Goal: Communication & Community: Ask a question

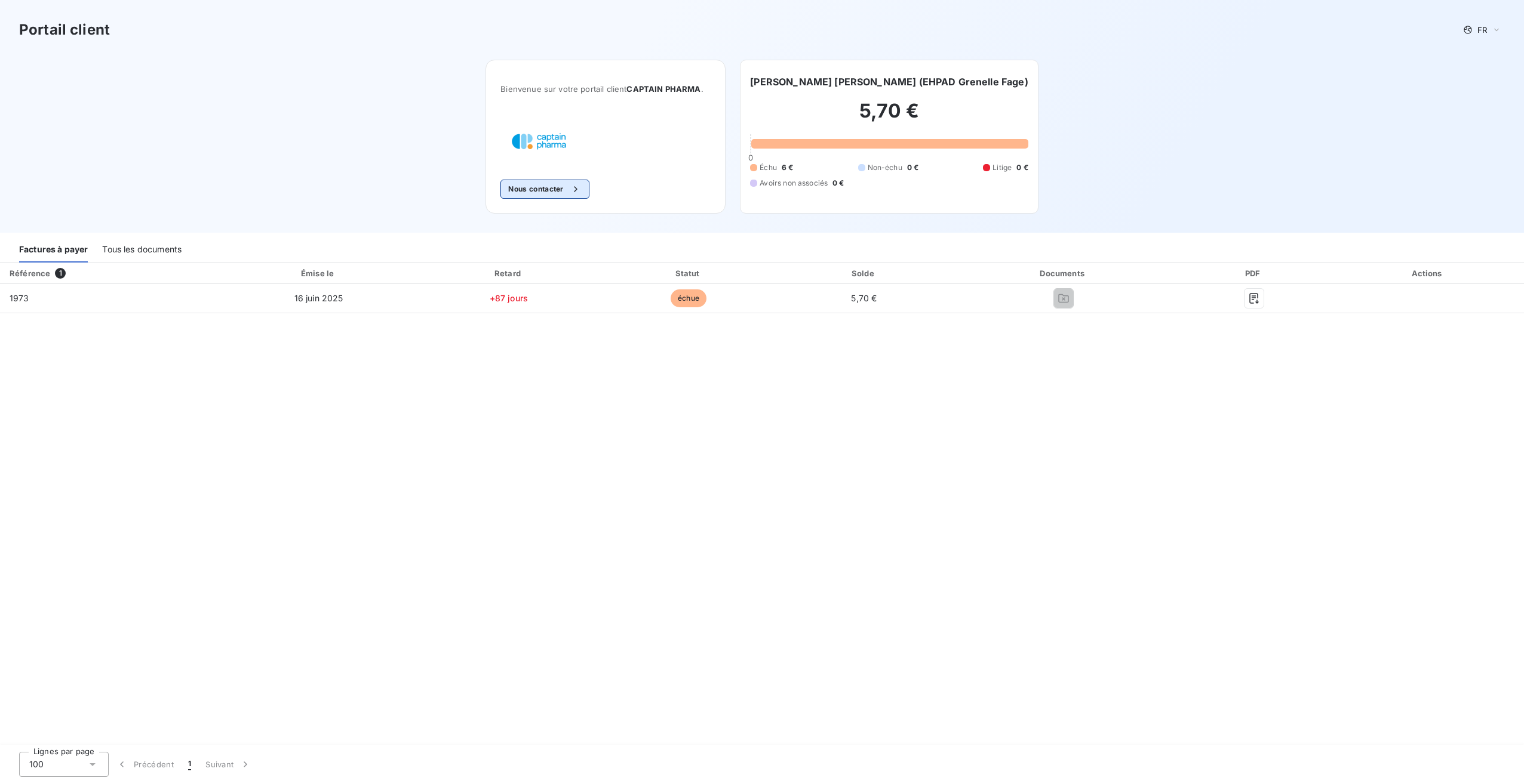
click at [546, 189] on button "Nous contacter" at bounding box center [545, 189] width 88 height 19
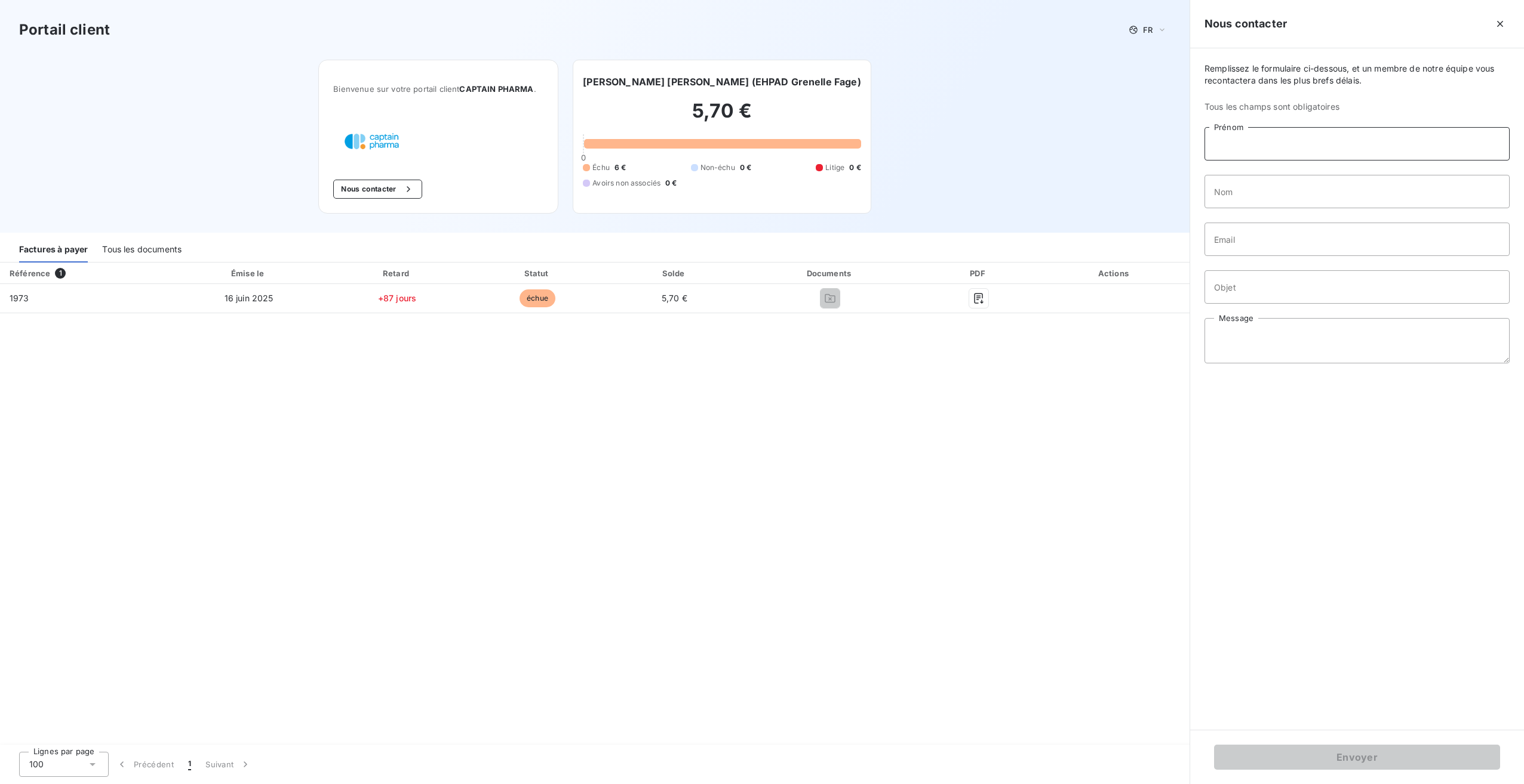
click at [1249, 146] on input "Prénom" at bounding box center [1357, 144] width 305 height 34
type input "marine"
type input "forde"
type input "[EMAIL_ADDRESS][DOMAIN_NAME]"
click at [1257, 286] on input "Objet" at bounding box center [1357, 287] width 305 height 34
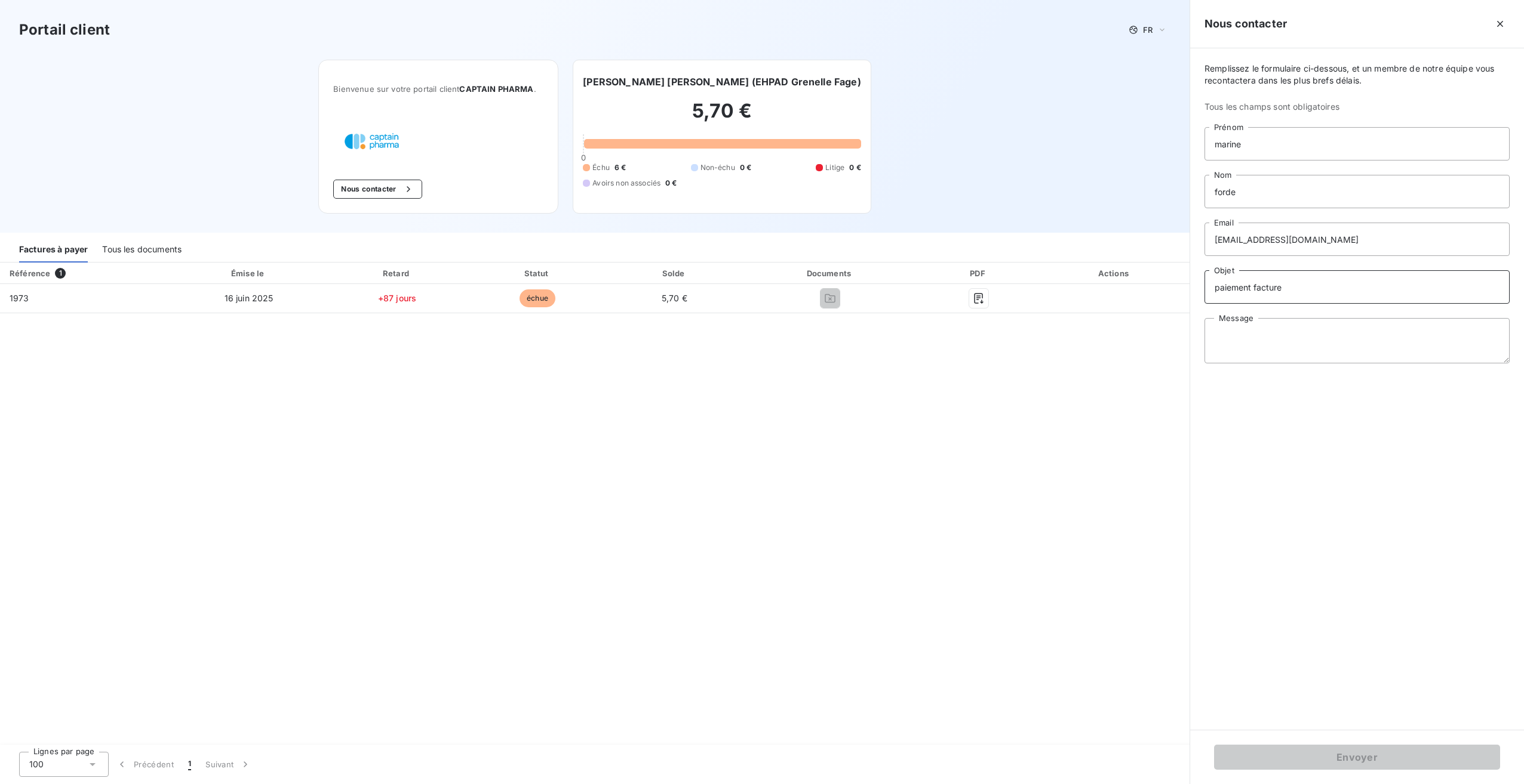
type input "paiement facture"
click at [1267, 325] on textarea "Message" at bounding box center [1357, 341] width 305 height 45
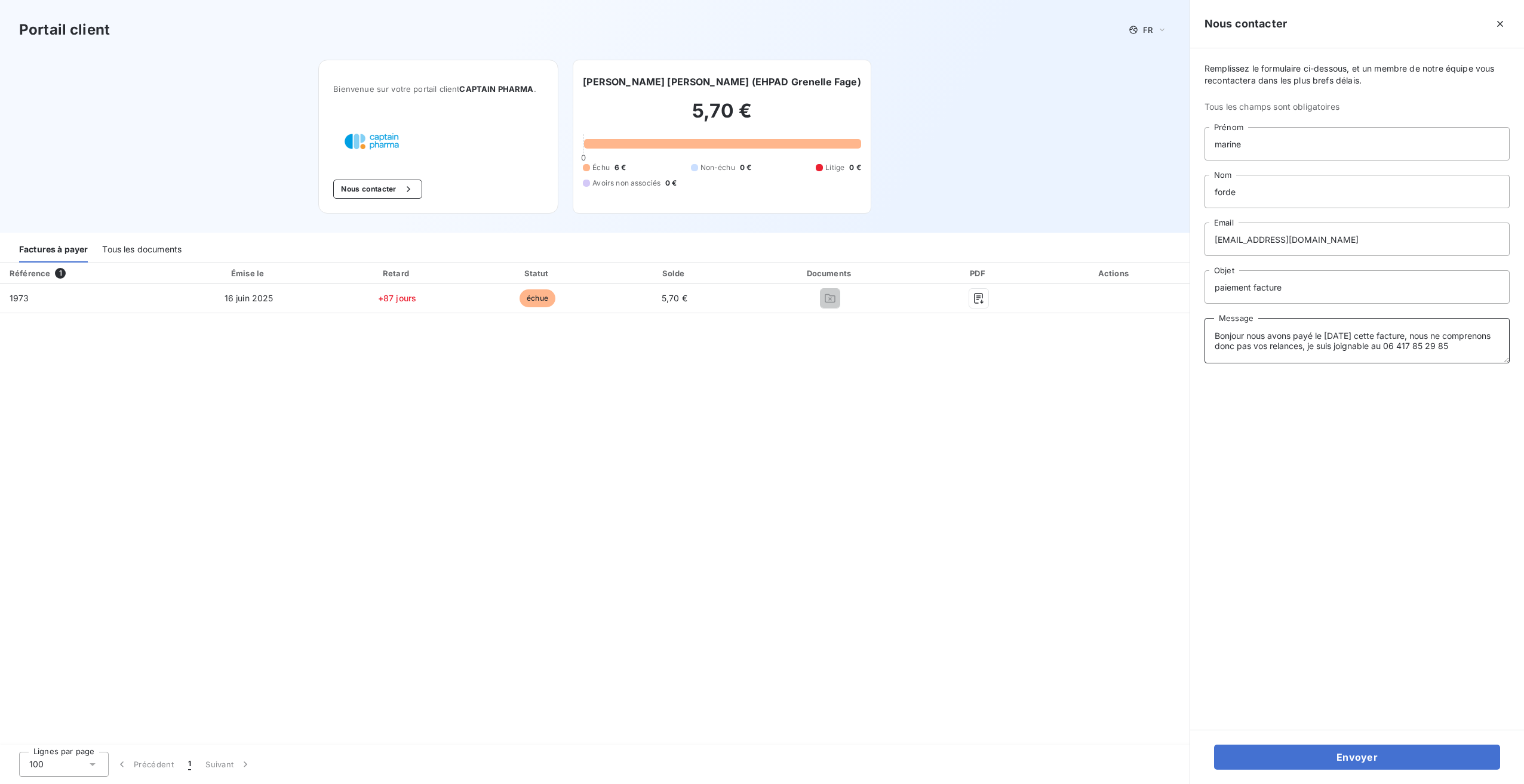
click at [1409, 336] on textarea "Bonjour nous avons payé le [DATE] cette facture, nous ne comprenons donc pas vo…" at bounding box center [1357, 341] width 305 height 45
click at [1229, 357] on textarea "Bonjour nous avons payé le [DATE] cette facture de 5.70€ , nous ne comprenons d…" at bounding box center [1357, 341] width 305 height 45
drag, startPoint x: 1404, startPoint y: 357, endPoint x: 1321, endPoint y: 348, distance: 83.5
click at [1321, 348] on textarea "Bonjour nous avons payé le [DATE] cette facture de 5.70€ , nous ne comprenons d…" at bounding box center [1357, 341] width 305 height 45
click at [1458, 346] on textarea "Bonjour nous avons payé le [DATE] cette facture de 5.70€ , nous ne comprenons d…" at bounding box center [1357, 341] width 305 height 45
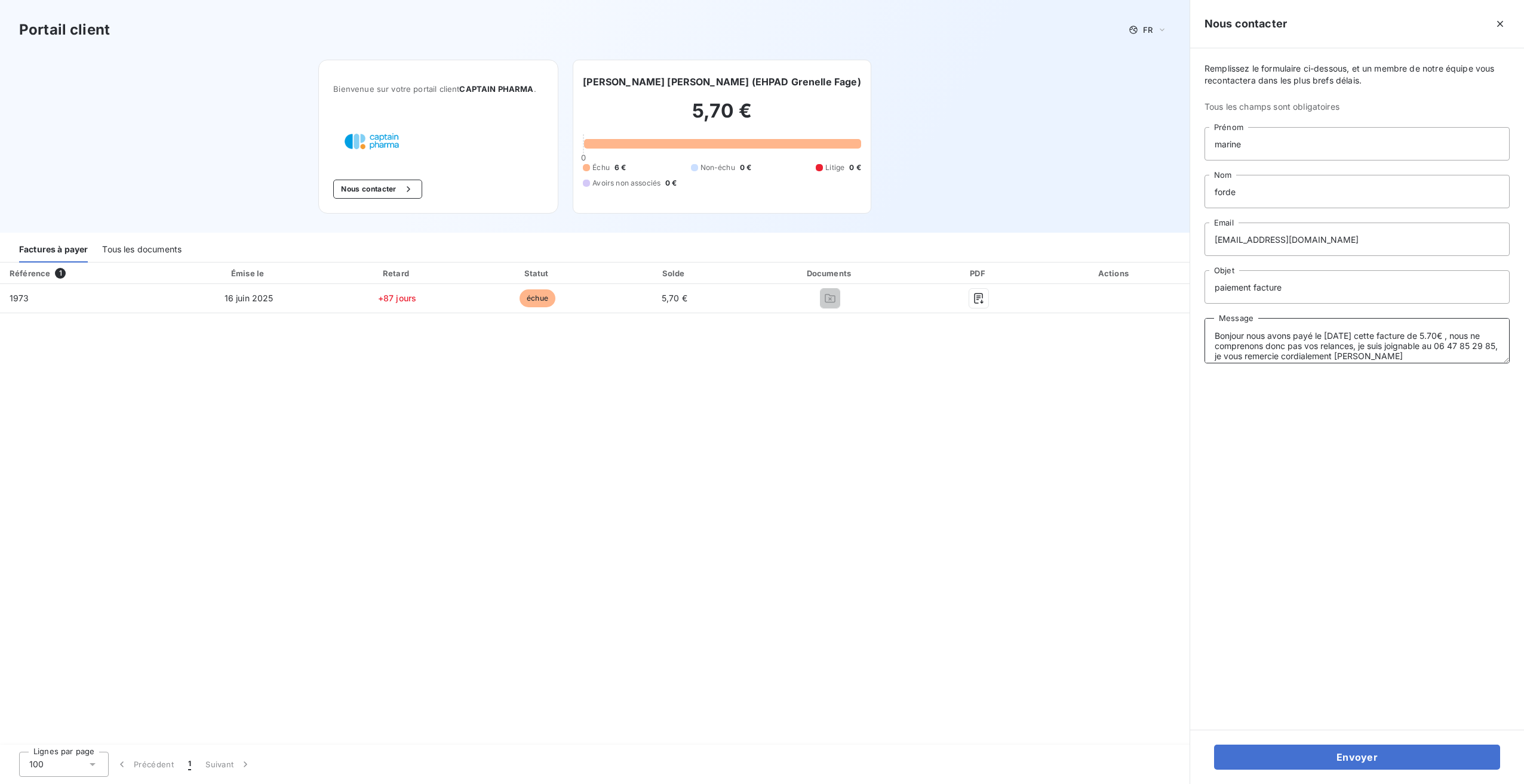
click at [1362, 349] on textarea "Bonjour nous avons payé le [DATE] cette facture de 5.70€ , nous ne comprenons d…" at bounding box center [1357, 341] width 305 height 45
click at [1361, 357] on textarea "Bonjour nous avons payé le [DATE] cette facture de 5.70€ , nous ne comprenons d…" at bounding box center [1357, 341] width 305 height 45
type textarea "Bonjour nous avons payé le [DATE] cette facture de 5.70€ , nous ne comprenons d…"
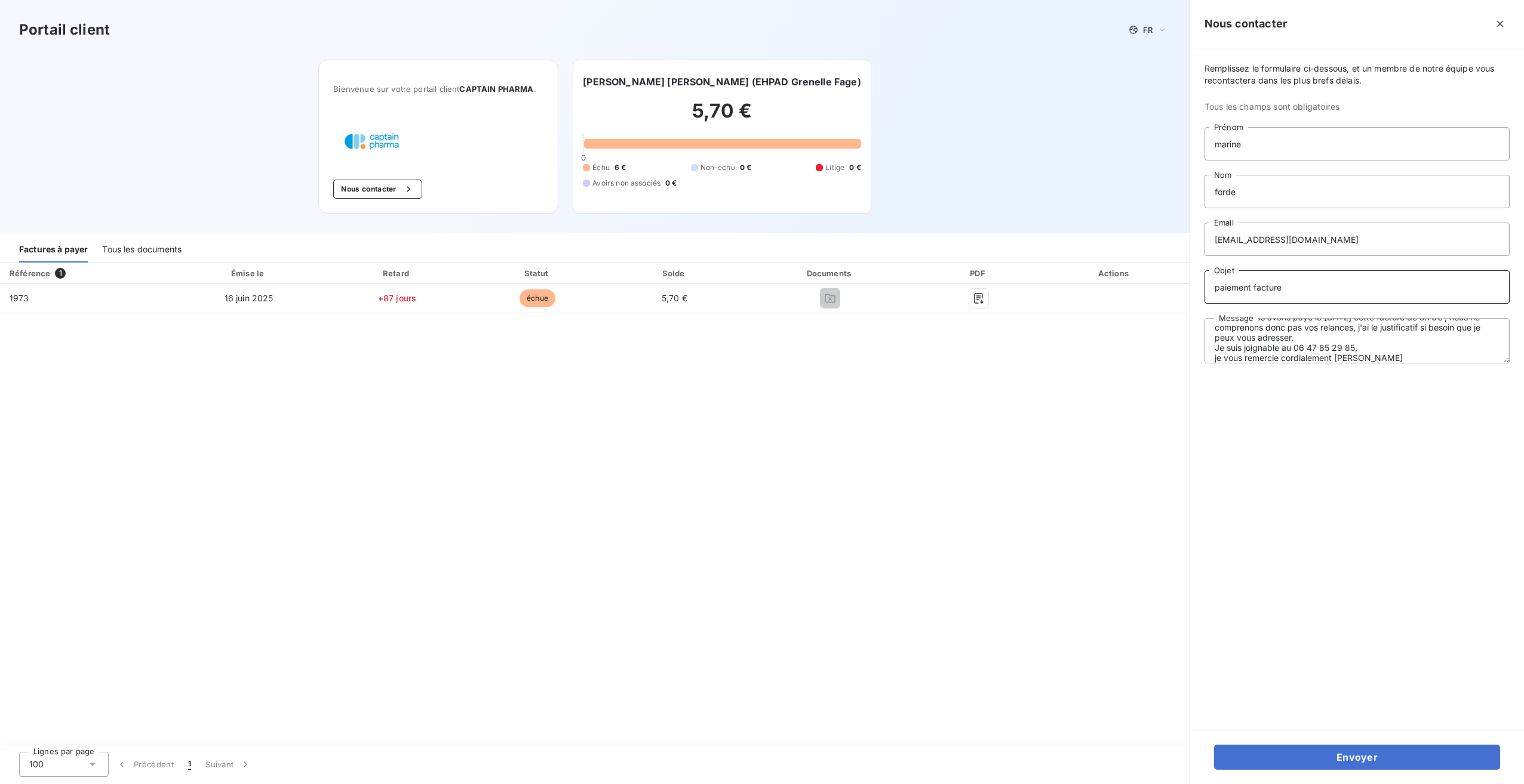
click at [1322, 290] on input "paiement facture" at bounding box center [1357, 287] width 305 height 34
type input "paiement facture le [DATE]"
click at [1360, 337] on textarea "Bonjour nous avons payé le [DATE] cette facture de 5.70€ , nous ne comprenons d…" at bounding box center [1357, 341] width 305 height 45
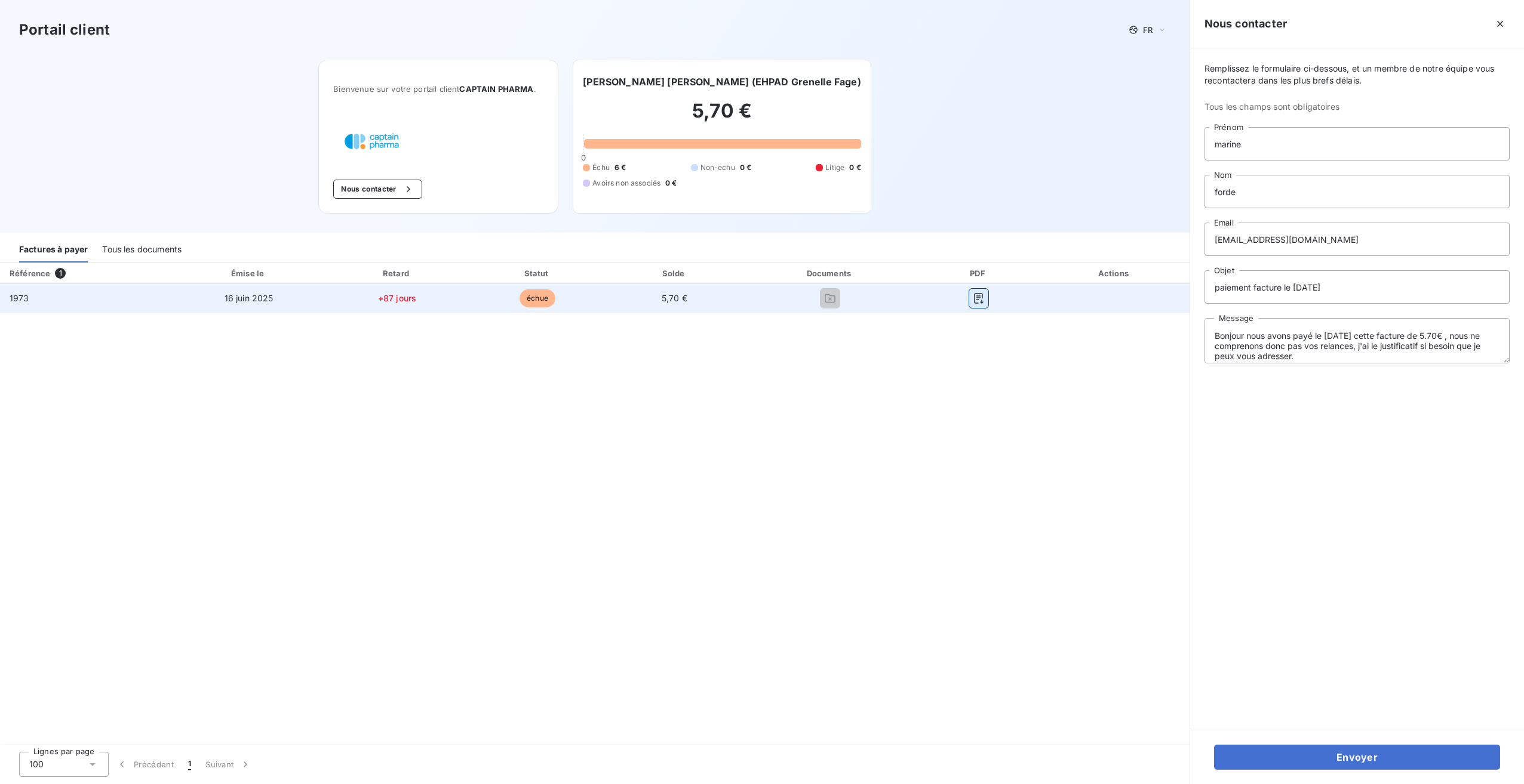
click at [976, 298] on icon "button" at bounding box center [978, 298] width 9 height 11
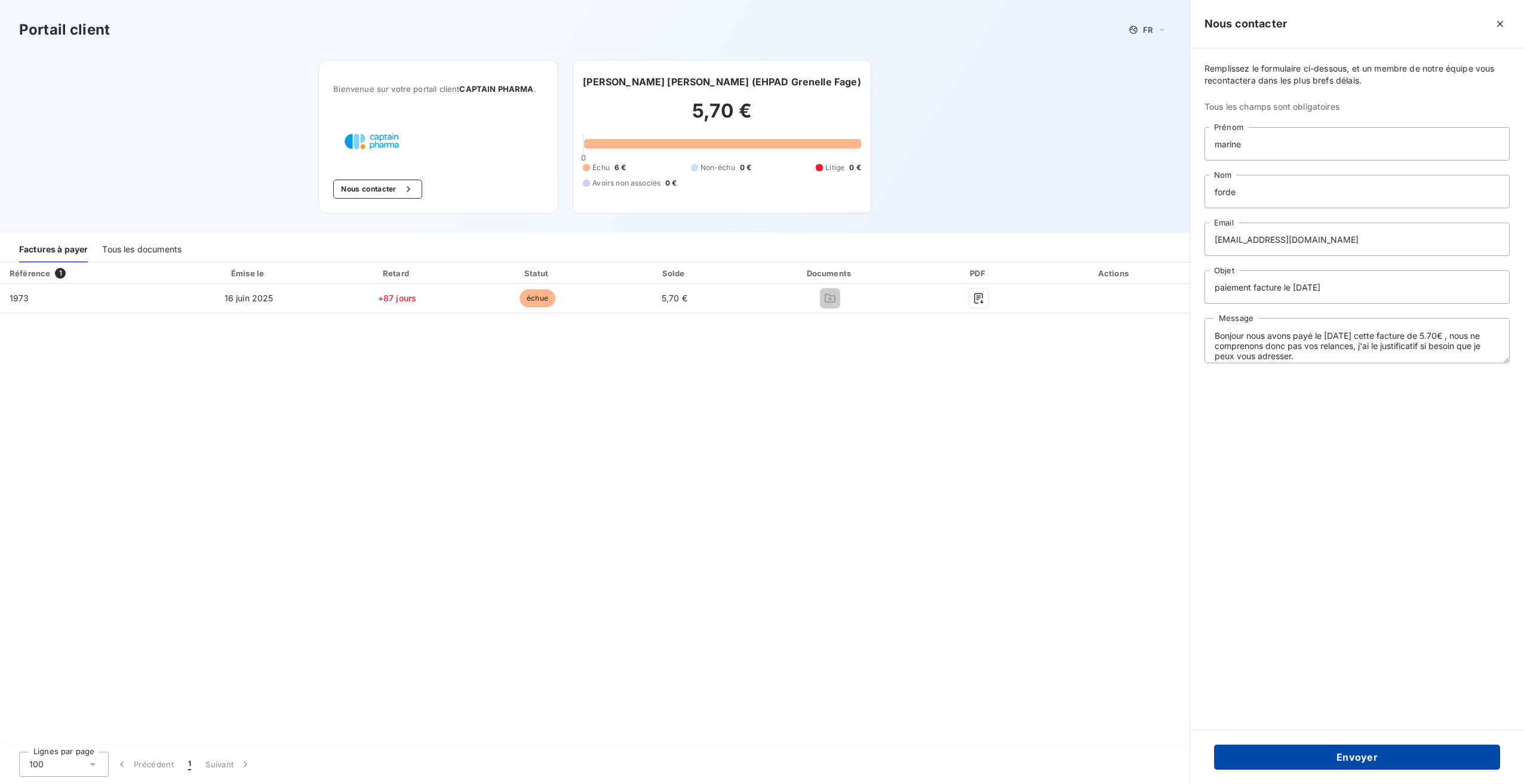
drag, startPoint x: 1447, startPoint y: 357, endPoint x: 1346, endPoint y: 758, distance: 413.5
click at [1346, 758] on button "Envoyer" at bounding box center [1357, 757] width 286 height 25
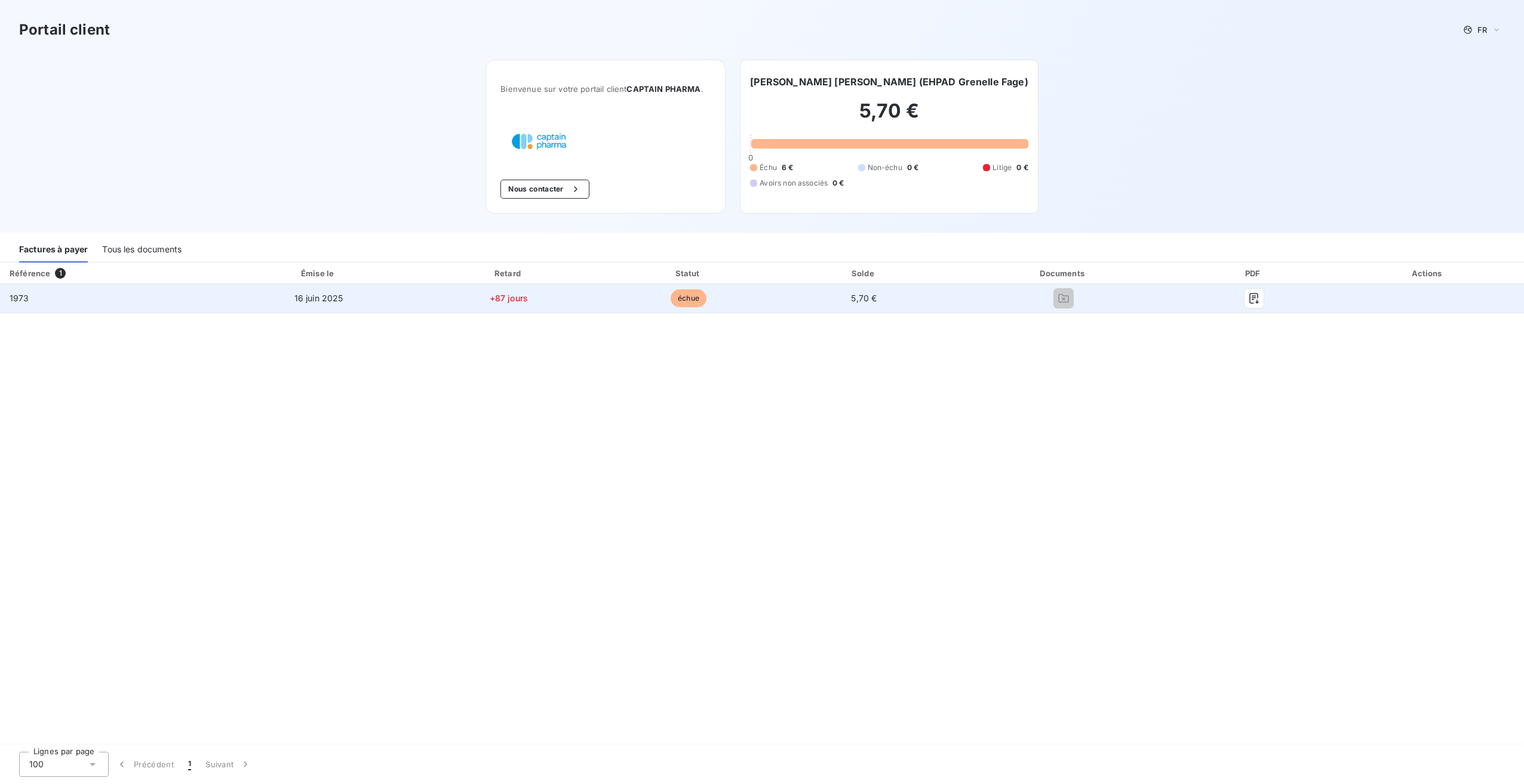
drag, startPoint x: 1059, startPoint y: 295, endPoint x: 1028, endPoint y: 303, distance: 32.0
click at [1028, 303] on div at bounding box center [1063, 298] width 206 height 19
